Goal: Task Accomplishment & Management: Use online tool/utility

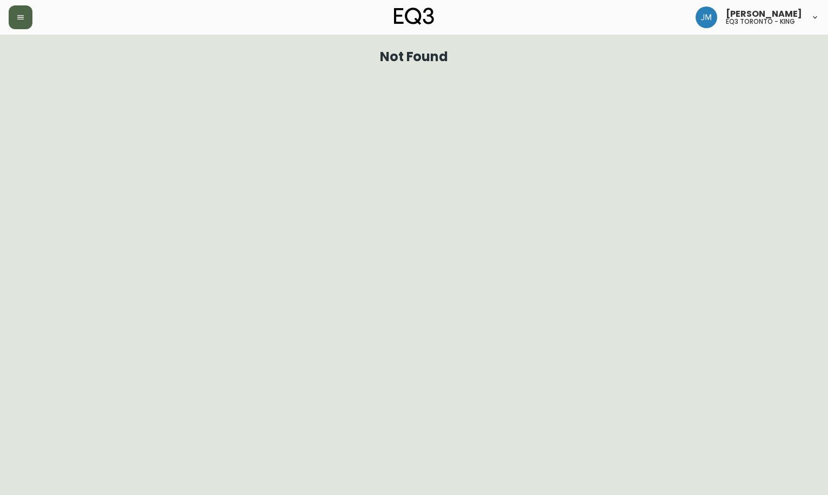
click at [31, 22] on button "button" at bounding box center [21, 17] width 24 height 24
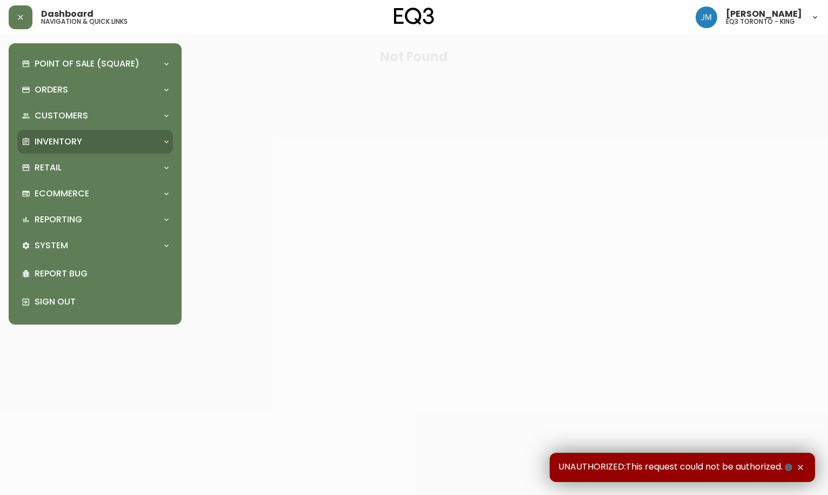
click at [69, 145] on p "Inventory" at bounding box center [59, 142] width 48 height 12
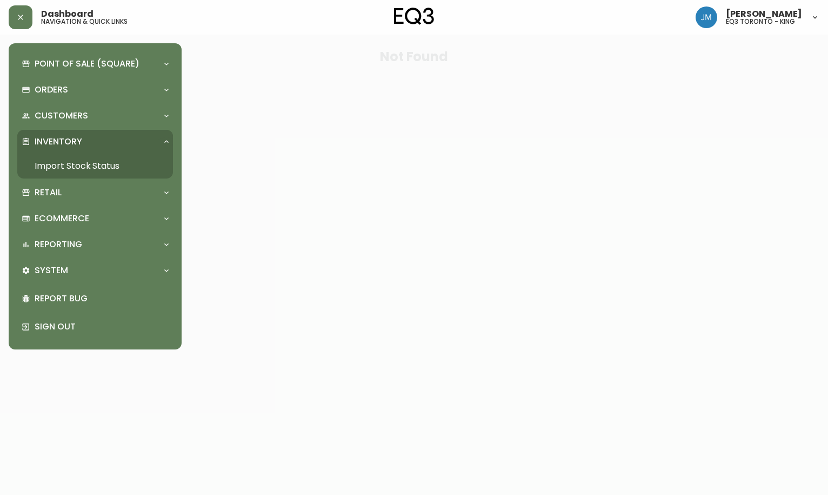
click at [108, 163] on link "Import Stock Status" at bounding box center [95, 166] width 156 height 25
